Goal: Find specific page/section: Locate item on page

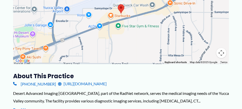
scroll to position [135, 0]
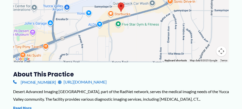
click at [164, 97] on div "Desert Advanced Imaging [GEOGRAPHIC_DATA], part of the RadNet network, serves t…" at bounding box center [121, 95] width 216 height 15
click at [29, 108] on button "Read More" at bounding box center [22, 108] width 18 height 6
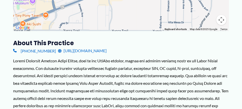
scroll to position [167, 0]
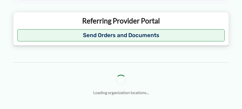
scroll to position [593, 0]
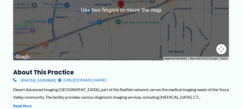
scroll to position [144, 0]
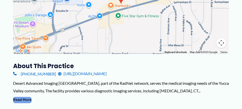
click at [25, 98] on button "Read More" at bounding box center [22, 100] width 18 height 6
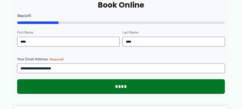
scroll to position [543, 0]
